Goal: Task Accomplishment & Management: Use online tool/utility

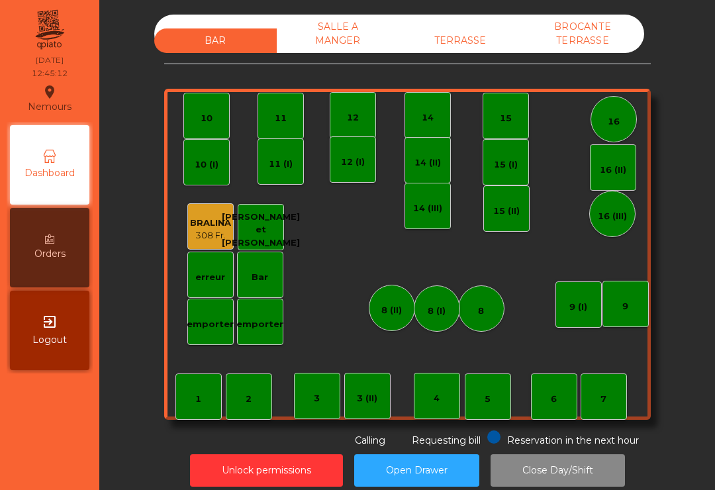
click at [356, 103] on div "12" at bounding box center [353, 115] width 46 height 46
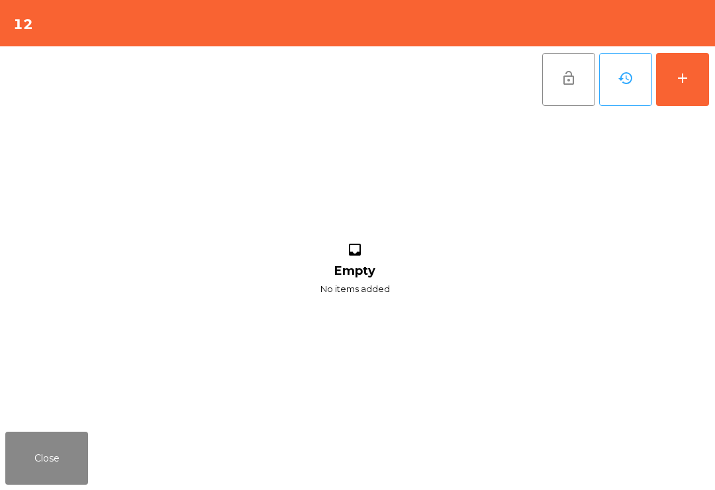
click at [696, 30] on div "12" at bounding box center [357, 23] width 715 height 46
click at [686, 93] on button "add" at bounding box center [683, 79] width 53 height 53
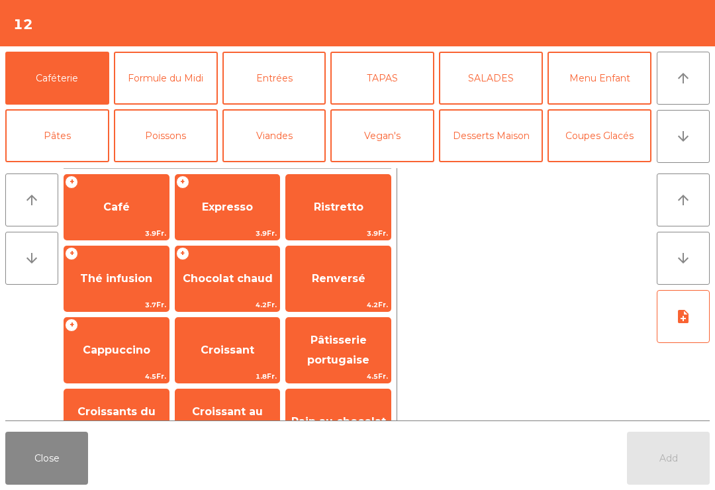
click at [682, 131] on icon "arrow_downward" at bounding box center [684, 137] width 16 height 16
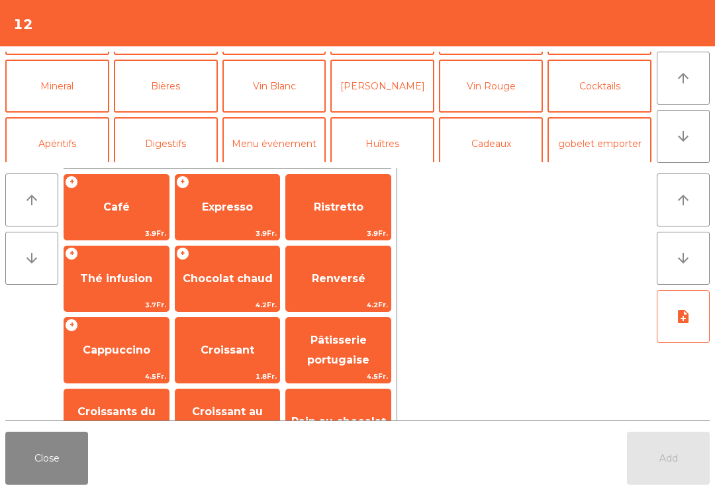
scroll to position [115, 0]
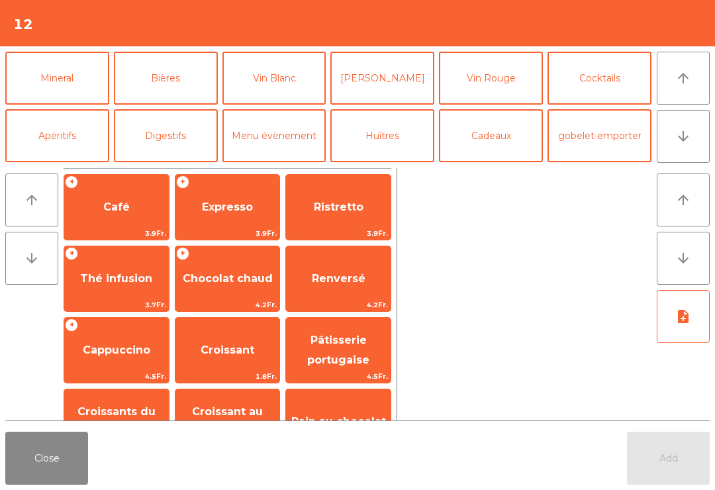
click at [62, 136] on button "Apéritifs" at bounding box center [57, 135] width 104 height 53
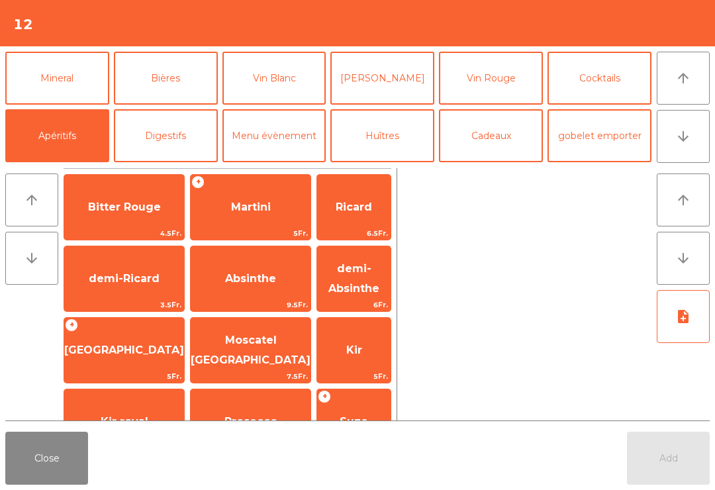
click at [174, 131] on button "Digestifs" at bounding box center [166, 135] width 104 height 53
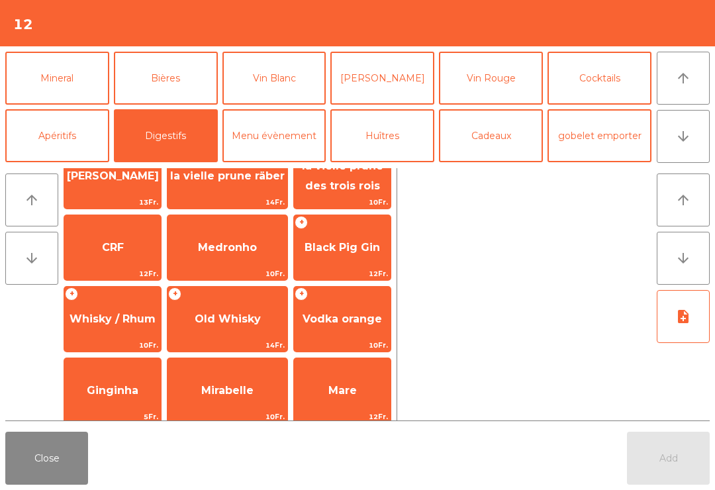
scroll to position [392, 0]
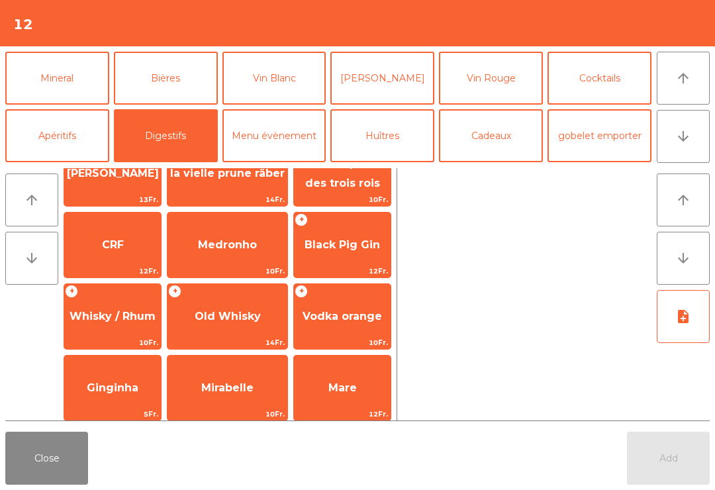
click at [334, 250] on span "Black Pig Gin" at bounding box center [343, 244] width 76 height 13
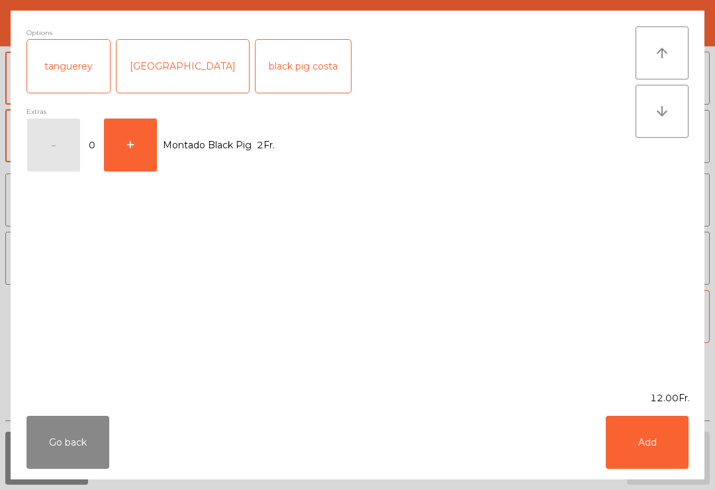
click at [674, 441] on button "Add" at bounding box center [647, 442] width 83 height 53
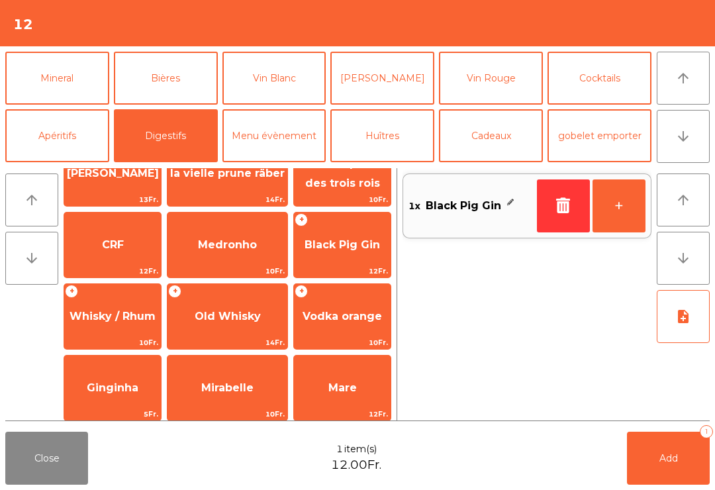
click at [187, 87] on button "Bières" at bounding box center [166, 78] width 104 height 53
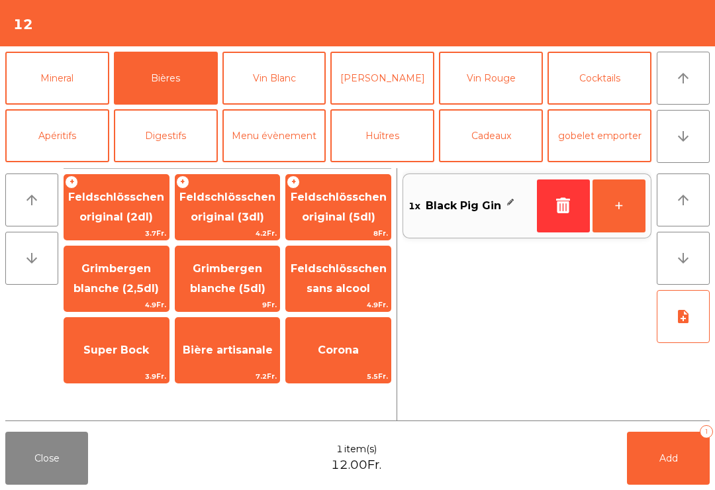
click at [234, 206] on span "Feldschlösschen original (3dl)" at bounding box center [228, 208] width 105 height 56
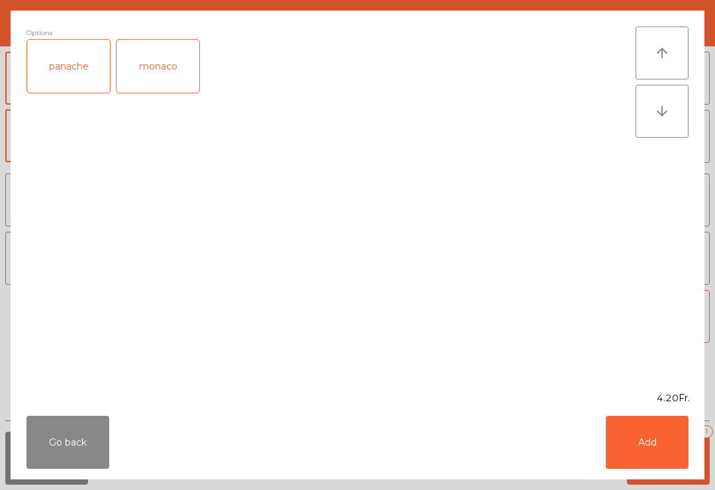
click at [659, 454] on button "Add" at bounding box center [647, 442] width 83 height 53
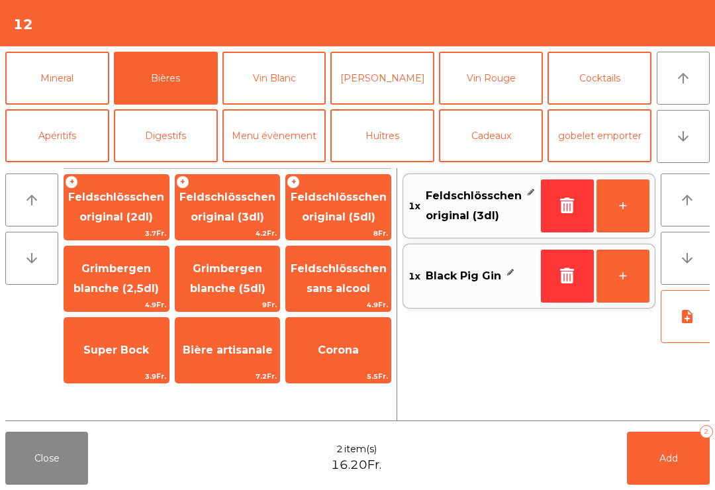
click at [659, 453] on button "Add 2" at bounding box center [668, 458] width 83 height 53
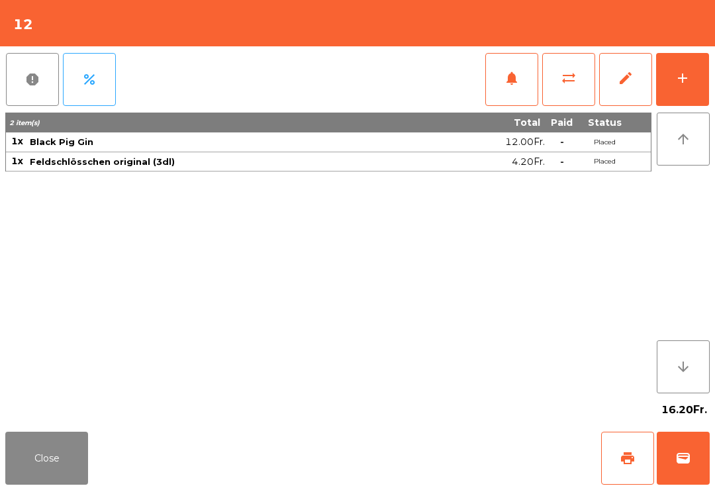
click at [693, 91] on button "add" at bounding box center [683, 79] width 53 height 53
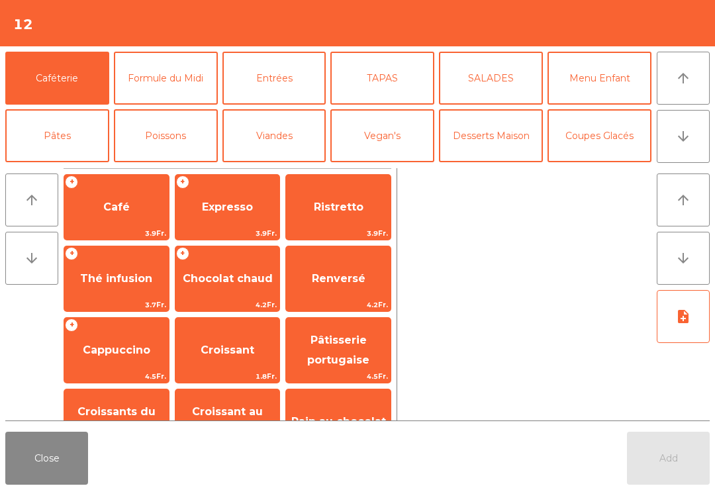
click at [397, 81] on button "TAPAS" at bounding box center [383, 78] width 104 height 53
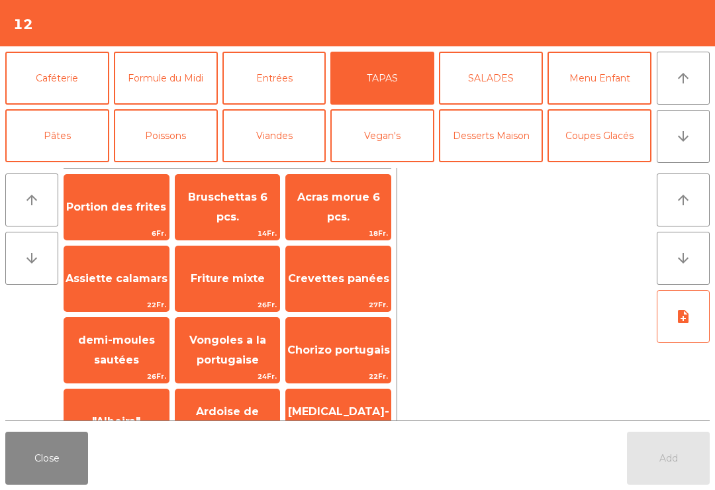
click at [325, 217] on span "Acras morue 6 pcs." at bounding box center [338, 208] width 105 height 56
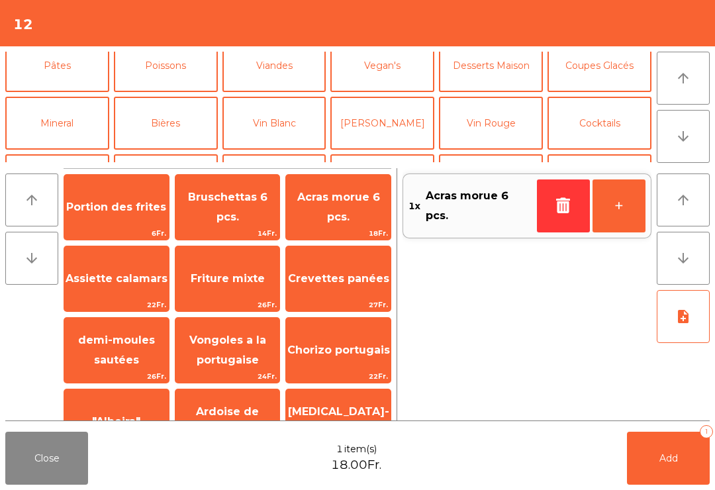
scroll to position [70, 0]
click at [168, 137] on button "Bières" at bounding box center [166, 123] width 104 height 53
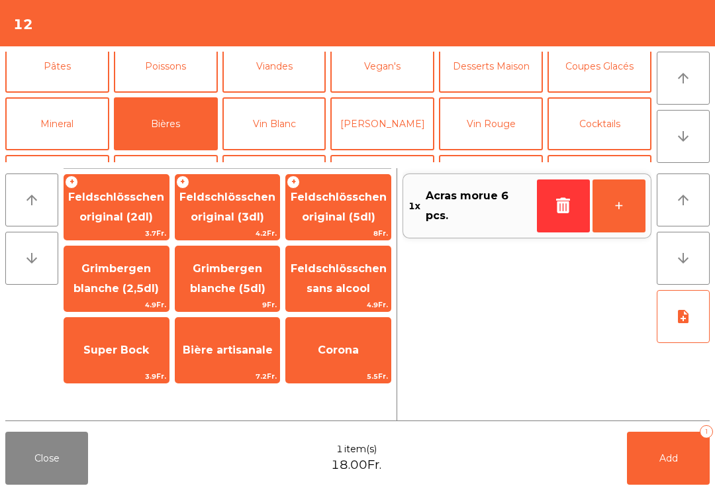
click at [268, 65] on button "Viandes" at bounding box center [275, 66] width 104 height 53
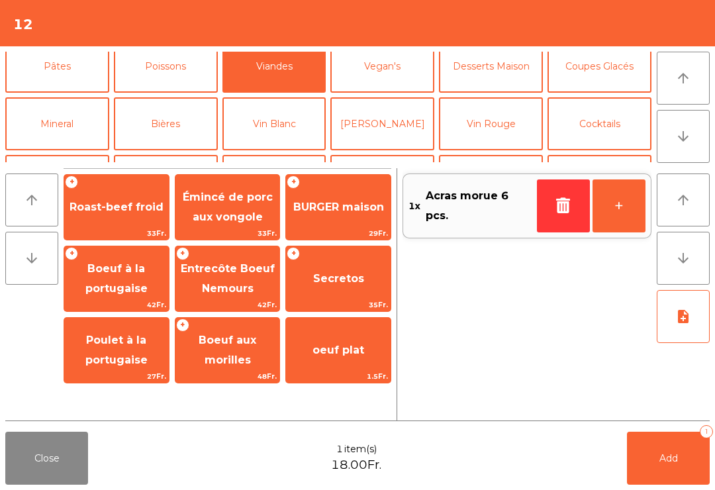
click at [342, 222] on span "BURGER maison" at bounding box center [338, 207] width 105 height 36
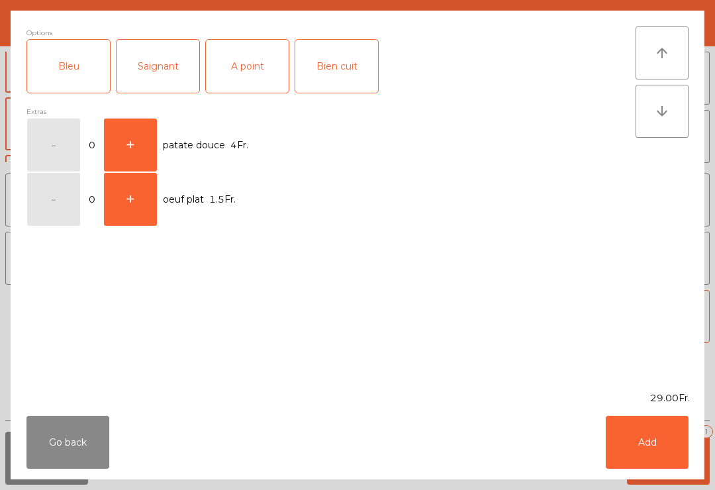
click at [144, 72] on div "Saignant" at bounding box center [158, 66] width 83 height 53
click at [653, 437] on button "Add" at bounding box center [647, 442] width 83 height 53
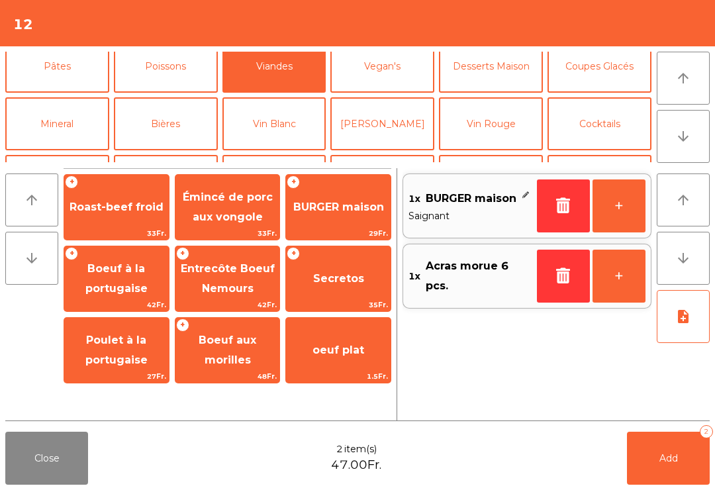
click at [637, 197] on button "+" at bounding box center [619, 206] width 53 height 53
click at [696, 484] on button "Add 3" at bounding box center [668, 458] width 83 height 53
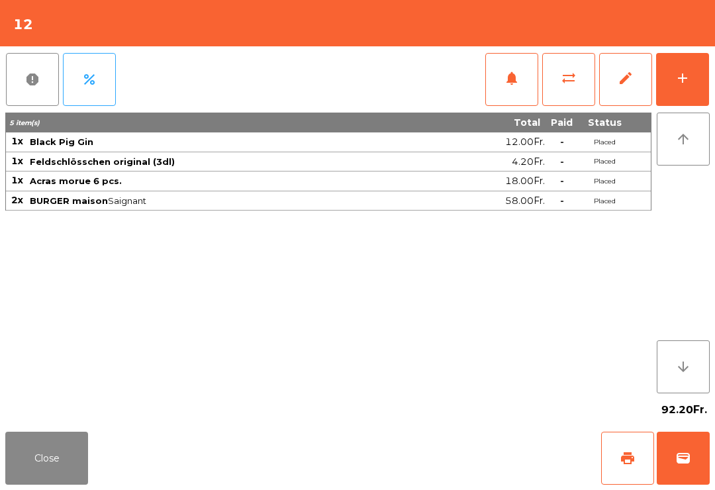
click at [62, 461] on button "Close" at bounding box center [46, 458] width 83 height 53
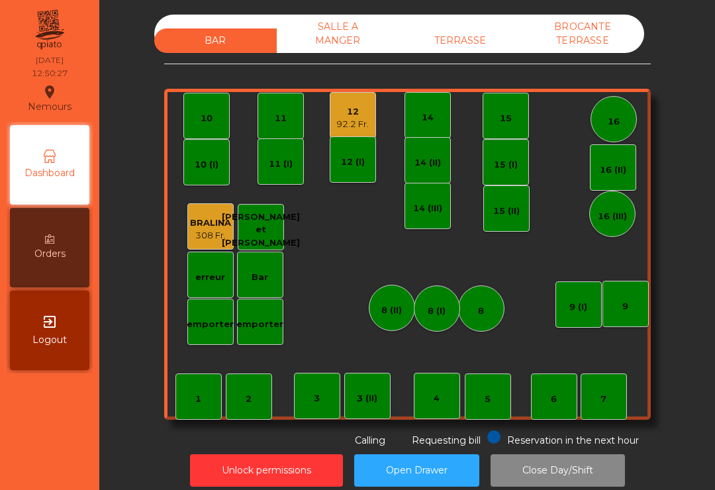
click at [486, 40] on div "TERRASSE" at bounding box center [460, 40] width 123 height 25
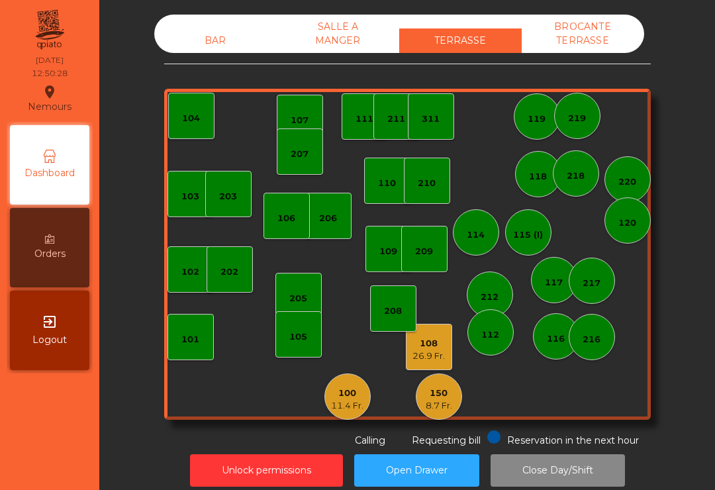
click at [426, 352] on div "26.9 Fr." at bounding box center [429, 356] width 32 height 13
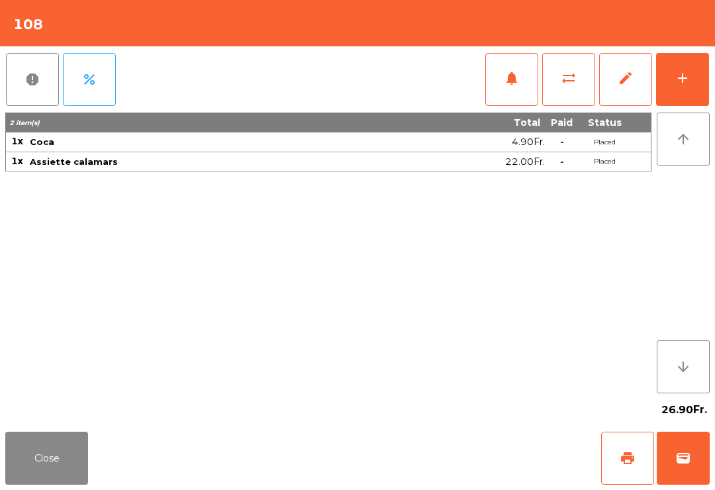
click at [692, 457] on button "wallet" at bounding box center [683, 458] width 53 height 53
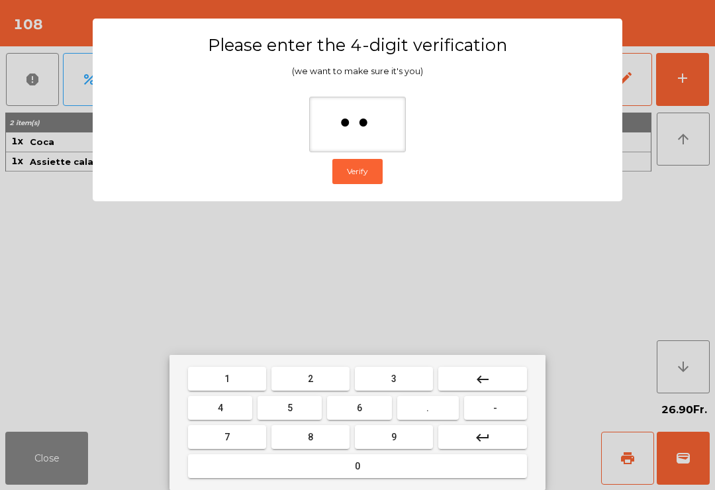
type input "***"
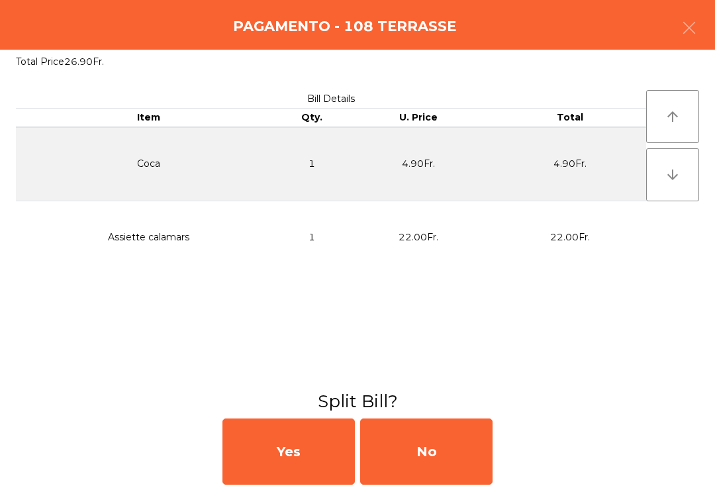
click at [463, 464] on div "No" at bounding box center [426, 452] width 132 height 66
click at [463, 464] on div "MB" at bounding box center [426, 452] width 132 height 66
click at [463, 474] on div "No" at bounding box center [426, 452] width 132 height 66
click at [462, 474] on div "No" at bounding box center [426, 452] width 132 height 66
click at [450, 469] on div "No" at bounding box center [426, 452] width 132 height 66
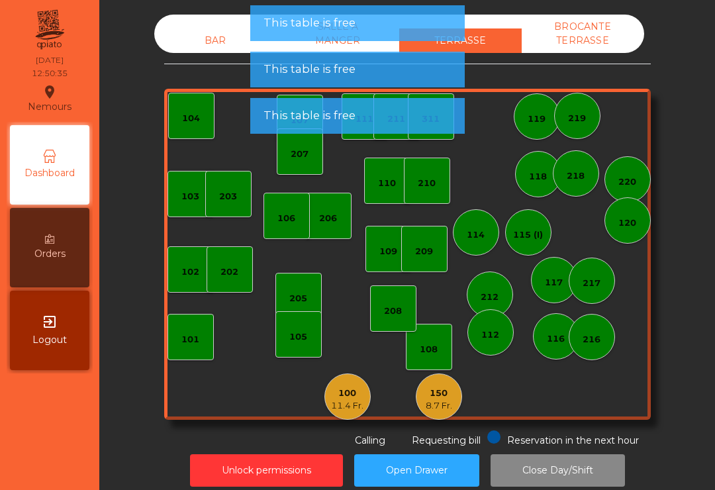
click at [213, 46] on div "BAR" at bounding box center [215, 40] width 123 height 25
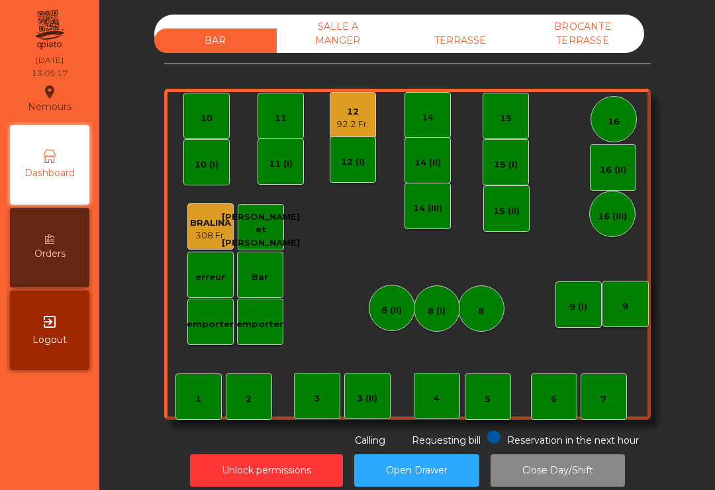
click at [356, 108] on div "12" at bounding box center [353, 111] width 32 height 13
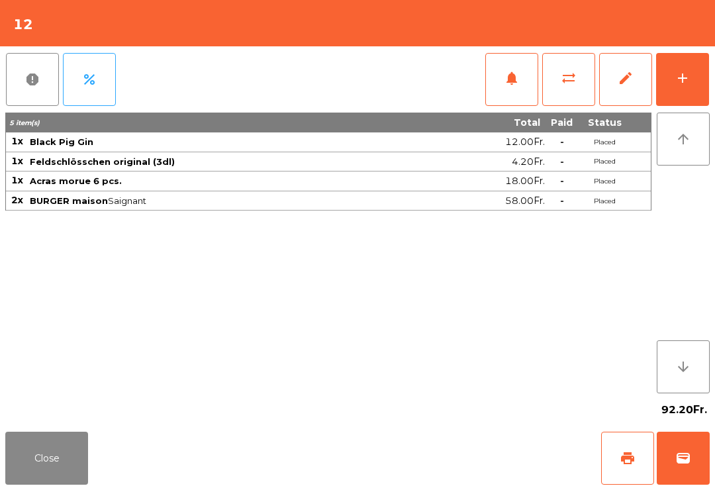
click at [682, 69] on button "add" at bounding box center [683, 79] width 53 height 53
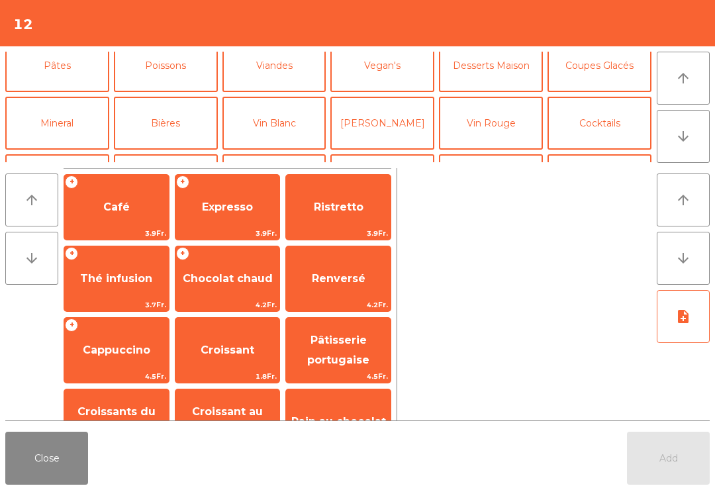
scroll to position [73, 0]
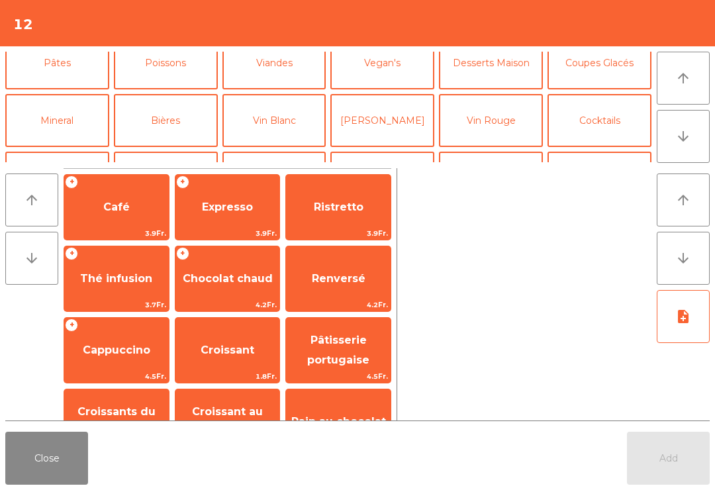
click at [492, 139] on button "Vin Rouge" at bounding box center [491, 120] width 104 height 53
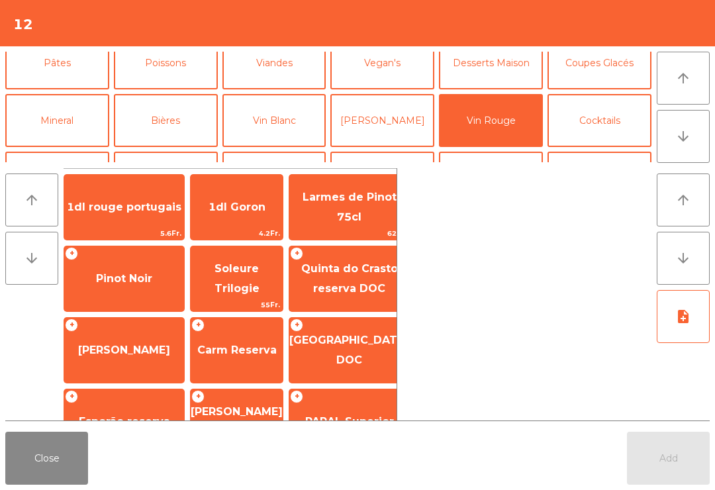
click at [234, 370] on div "+ Carm Reserva" at bounding box center [236, 350] width 93 height 66
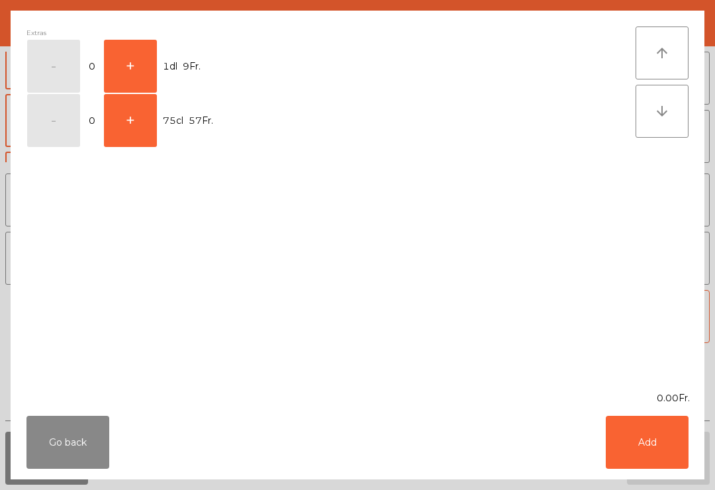
click at [136, 68] on button "+" at bounding box center [130, 66] width 53 height 53
click at [637, 439] on button "Add" at bounding box center [647, 442] width 83 height 53
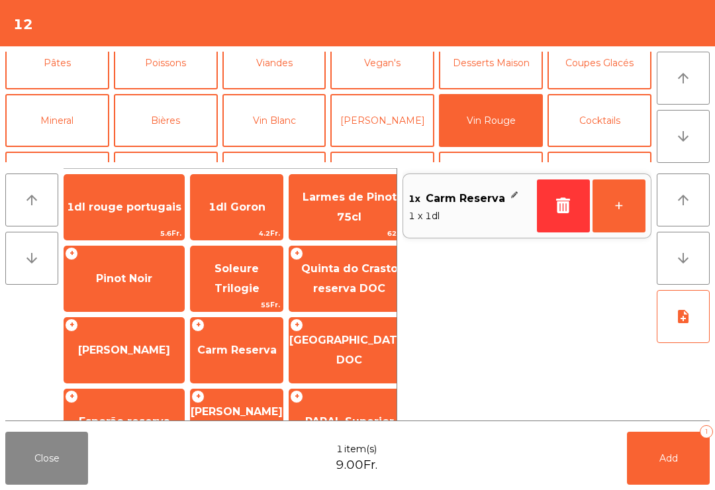
click at [640, 188] on button "+" at bounding box center [619, 206] width 53 height 53
click at [637, 231] on button "+" at bounding box center [619, 206] width 53 height 53
click at [669, 472] on button "Add 3" at bounding box center [668, 458] width 83 height 53
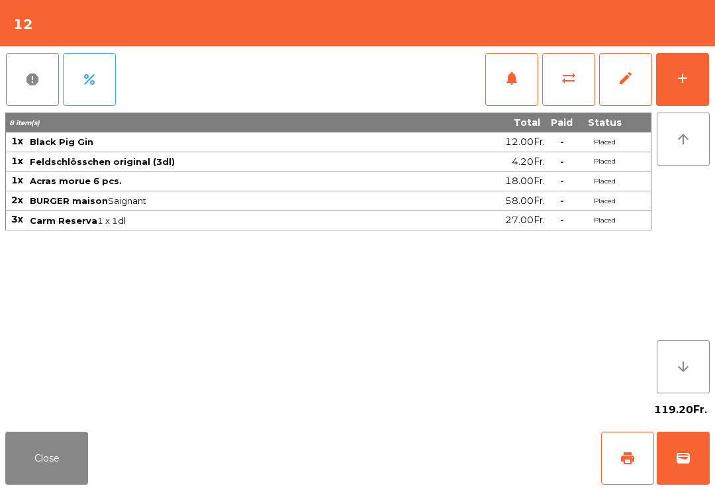
click at [56, 468] on button "Close" at bounding box center [46, 458] width 83 height 53
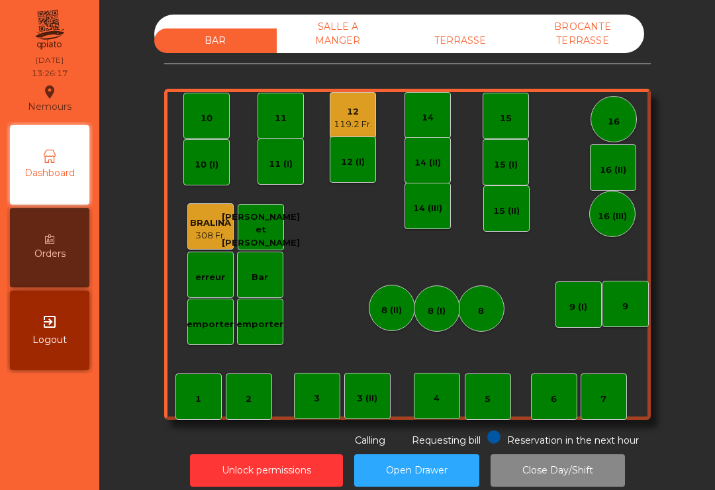
click at [389, 396] on div "3 (II)" at bounding box center [367, 396] width 46 height 46
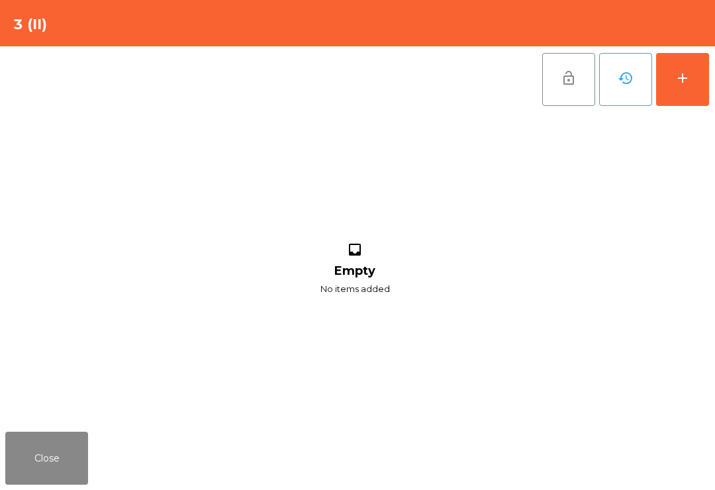
click at [694, 105] on button "add" at bounding box center [683, 79] width 53 height 53
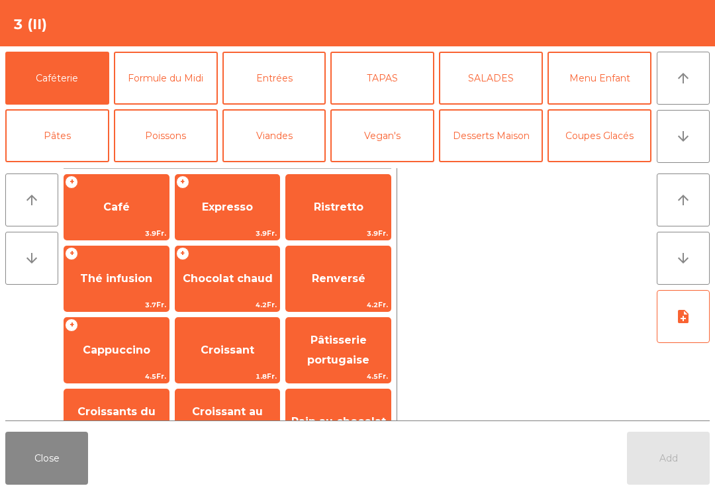
click at [191, 83] on button "Formule du Midi" at bounding box center [166, 78] width 104 height 53
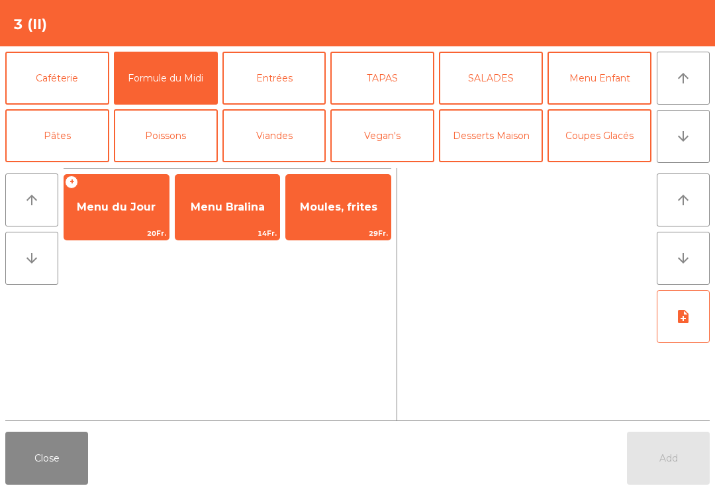
click at [134, 197] on span "Menu du Jour" at bounding box center [116, 207] width 105 height 36
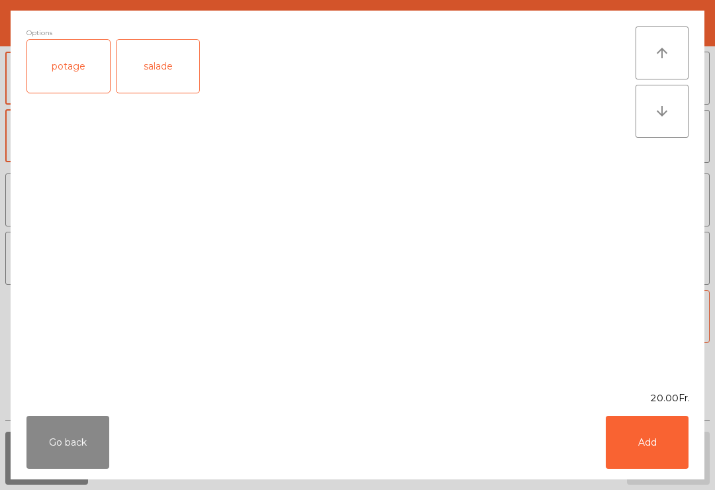
click at [170, 75] on div "salade" at bounding box center [158, 66] width 83 height 53
click at [678, 462] on button "Add" at bounding box center [647, 442] width 83 height 53
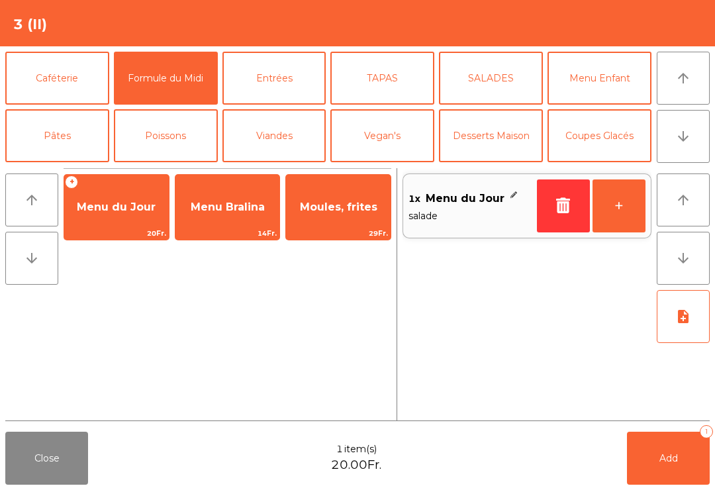
click at [78, 167] on button "Mineral" at bounding box center [57, 193] width 104 height 53
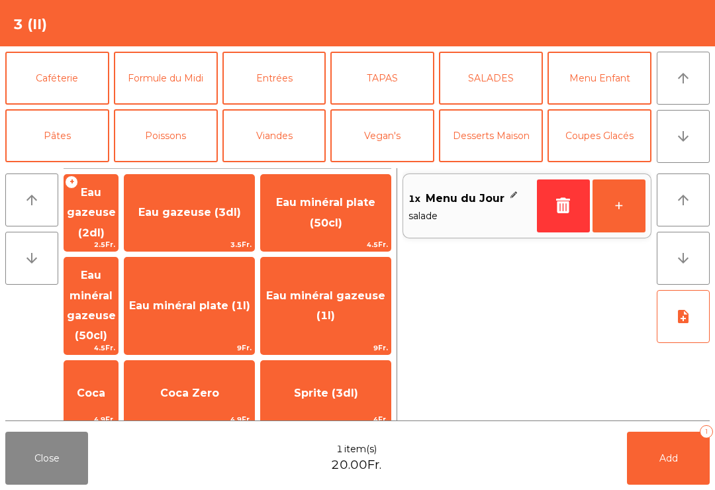
scroll to position [105, 0]
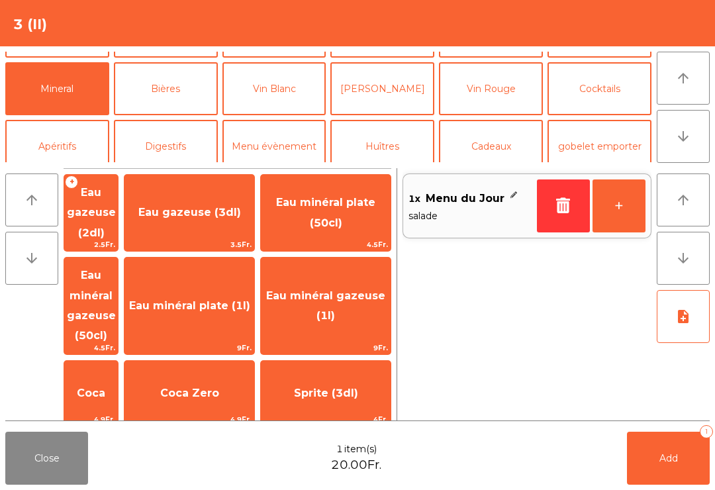
click at [118, 342] on span "4.5Fr." at bounding box center [91, 348] width 54 height 13
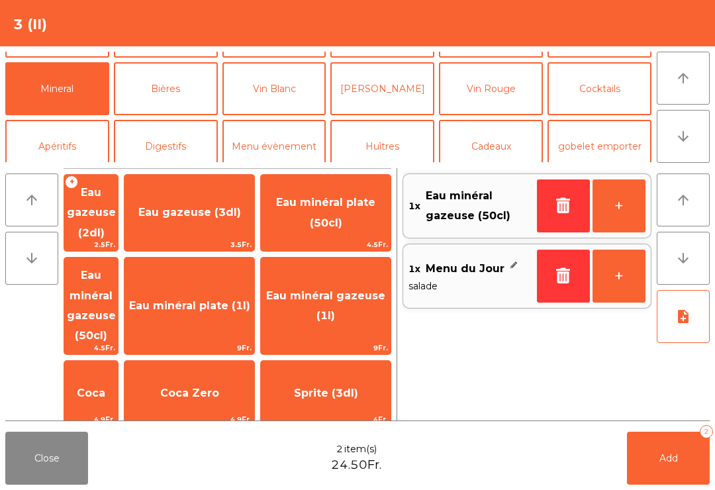
click at [690, 461] on button "Add 2" at bounding box center [668, 458] width 83 height 53
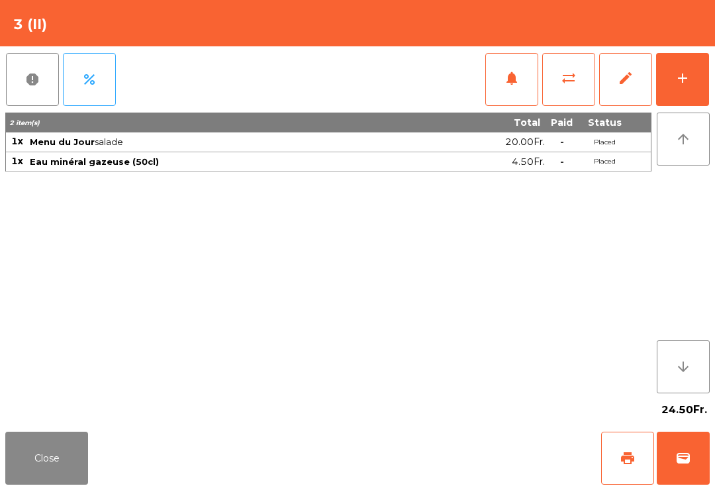
click at [1, 486] on div "Close print wallet" at bounding box center [357, 459] width 715 height 64
click at [65, 484] on button "Close" at bounding box center [46, 458] width 83 height 53
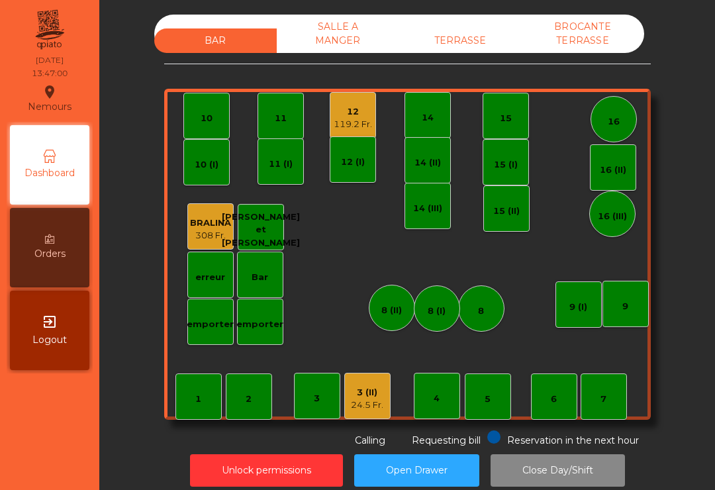
click at [366, 129] on div "119.2 Fr." at bounding box center [353, 124] width 38 height 13
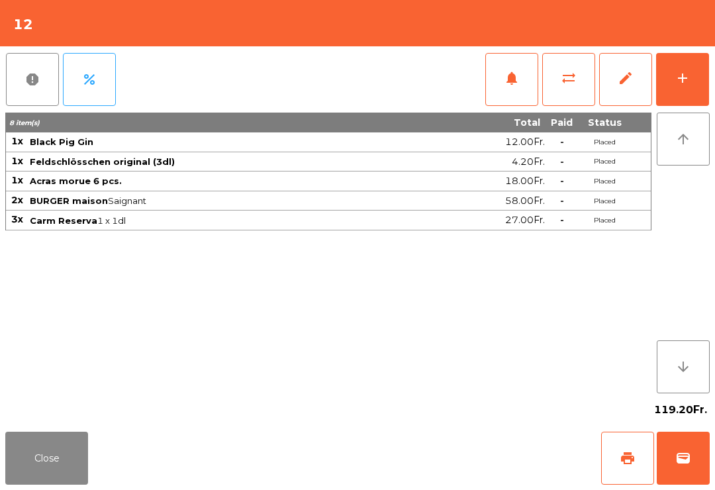
click at [689, 78] on div "add" at bounding box center [683, 78] width 16 height 16
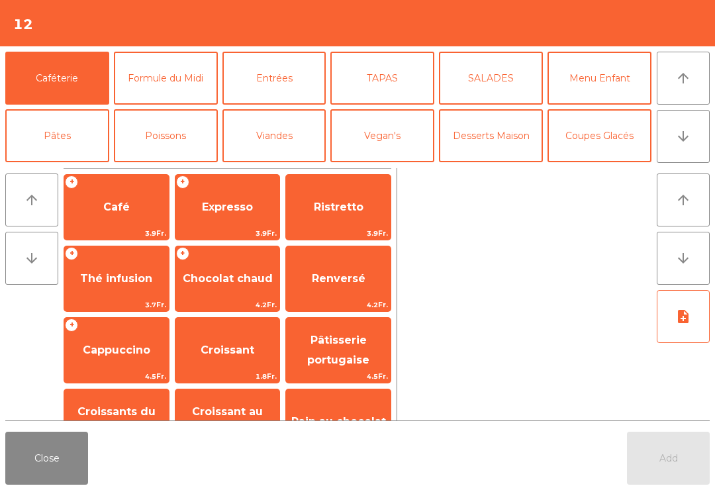
click at [109, 206] on span "Café" at bounding box center [116, 207] width 26 height 13
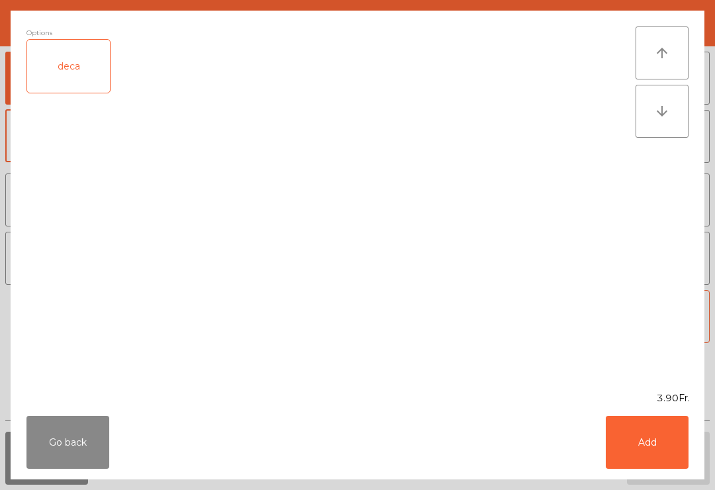
click at [640, 441] on button "Add" at bounding box center [647, 442] width 83 height 53
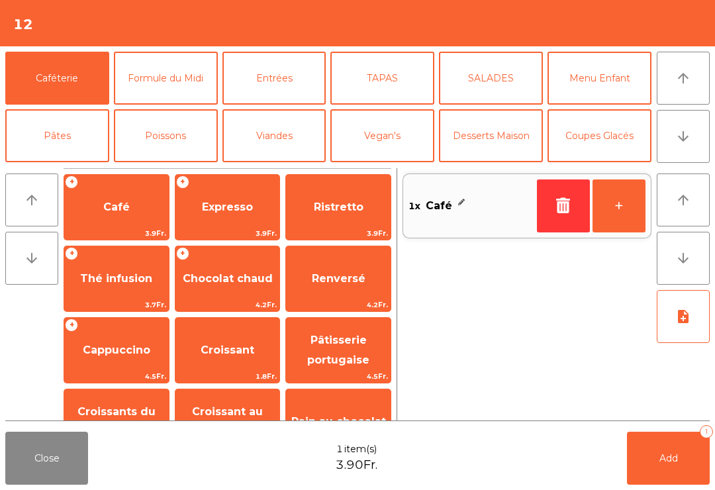
click at [621, 201] on button "+" at bounding box center [619, 206] width 53 height 53
click at [664, 452] on span "Add" at bounding box center [669, 458] width 19 height 12
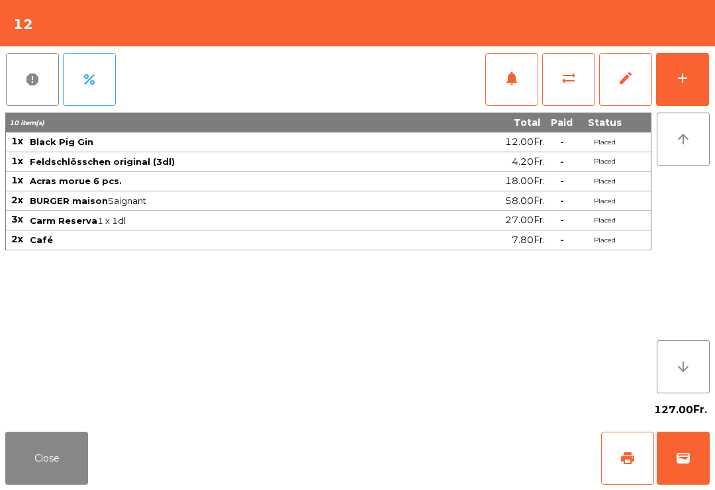
click at [629, 460] on span "print" at bounding box center [628, 458] width 16 height 16
